Goal: Navigation & Orientation: Find specific page/section

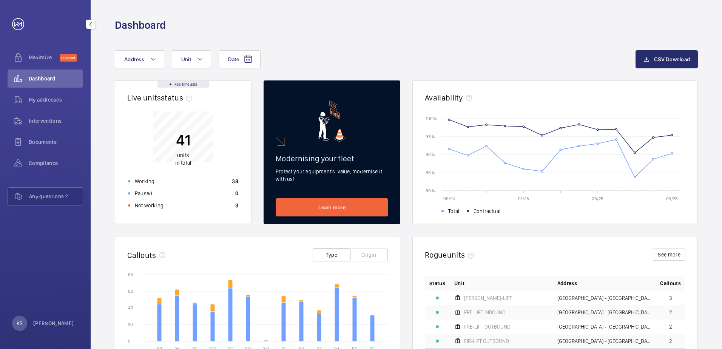
click at [34, 75] on span "Dashboard" at bounding box center [56, 79] width 54 height 8
drag, startPoint x: 39, startPoint y: 93, endPoint x: 42, endPoint y: 79, distance: 14.7
click at [39, 93] on div "My addresses" at bounding box center [46, 100] width 76 height 18
click at [42, 79] on span "Dashboard" at bounding box center [56, 79] width 54 height 8
